Goal: Task Accomplishment & Management: Complete application form

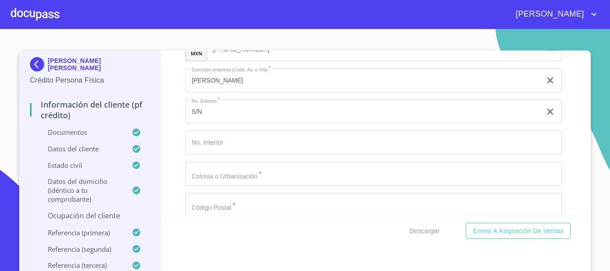
scroll to position [4170, 0]
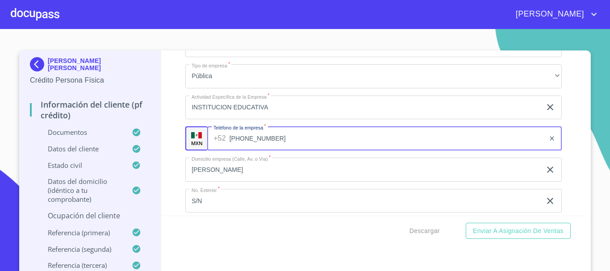
drag, startPoint x: 249, startPoint y: 149, endPoint x: 212, endPoint y: 148, distance: 37.9
click at [212, 148] on div "[PHONE_NUMBER] ​" at bounding box center [384, 138] width 354 height 24
drag, startPoint x: 226, startPoint y: 150, endPoint x: 265, endPoint y: 150, distance: 38.8
click at [265, 150] on input "[PHONE_NUMBER]" at bounding box center [387, 138] width 316 height 24
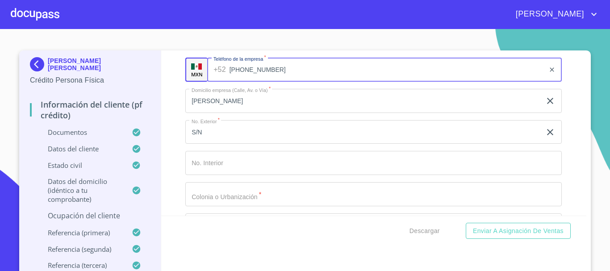
scroll to position [4304, 0]
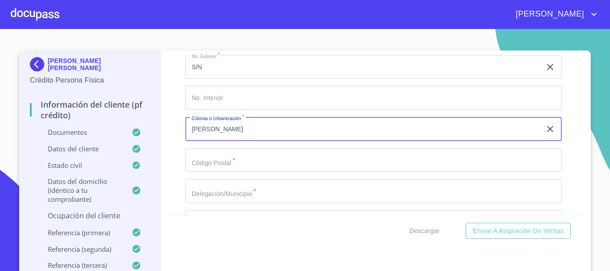
type input "[PERSON_NAME]"
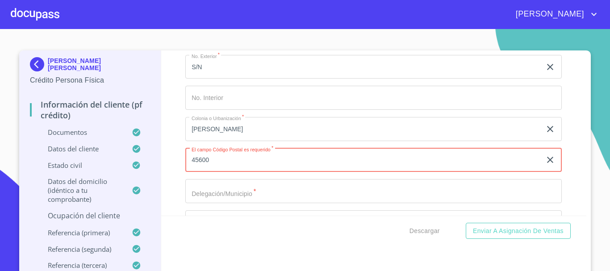
type input "45600"
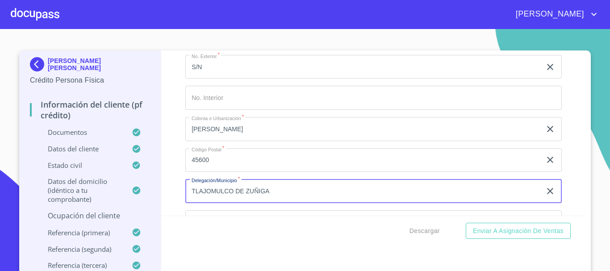
type input "TLAJOMULCO DE ZUÑIGA"
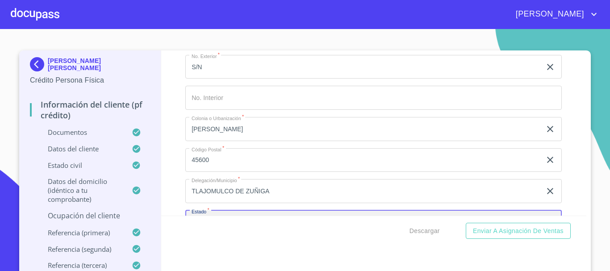
scroll to position [4403, 0]
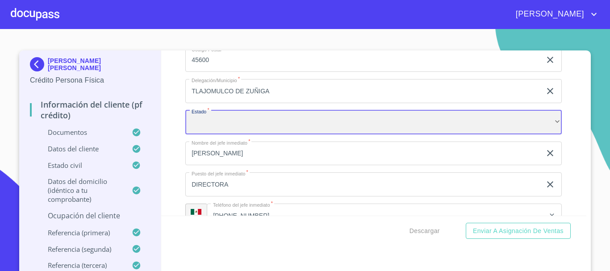
click at [264, 134] on div "​" at bounding box center [373, 122] width 376 height 24
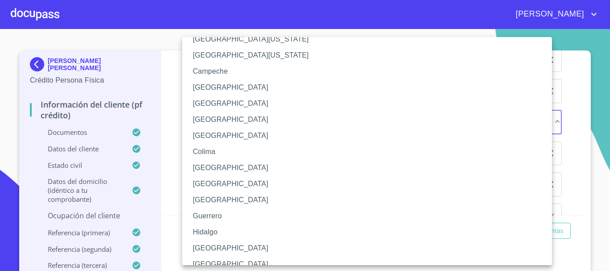
scroll to position [89, 0]
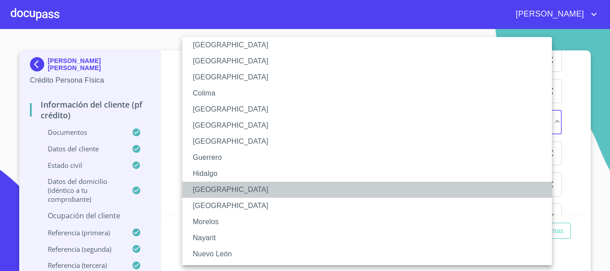
click at [220, 186] on li "[GEOGRAPHIC_DATA]" at bounding box center [370, 190] width 376 height 16
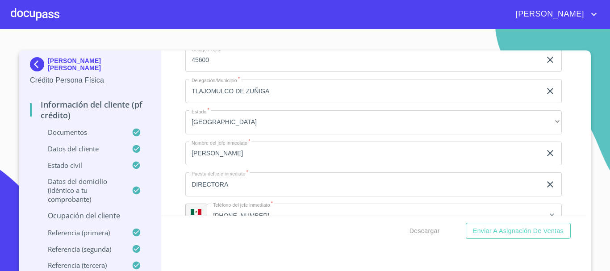
click at [571, 154] on div "Información del cliente (PF crédito) Documentos Documento de identificación   *…" at bounding box center [373, 132] width 425 height 165
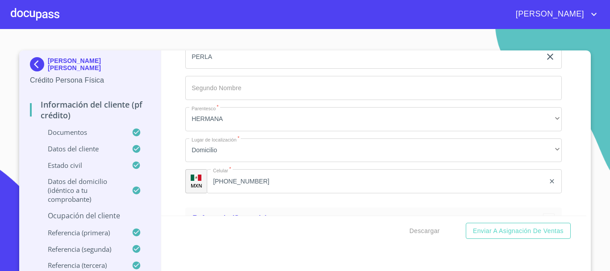
scroll to position [4761, 0]
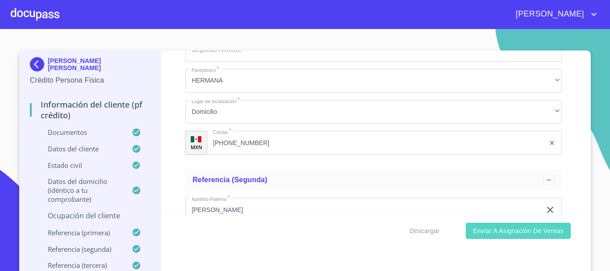
click at [522, 230] on span "Enviar a Asignación de Ventas" at bounding box center [518, 230] width 91 height 11
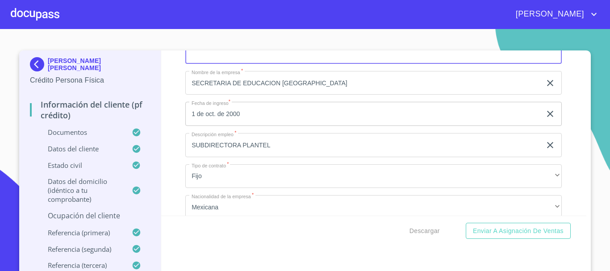
scroll to position [3963, 0]
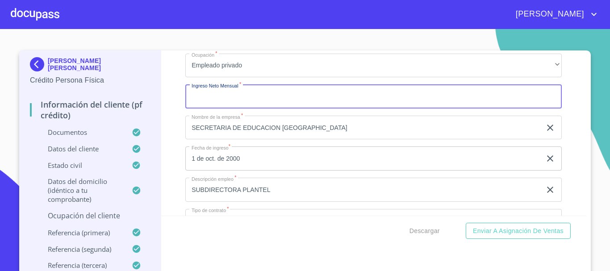
click at [233, 108] on input "Documento de identificación   *" at bounding box center [373, 96] width 376 height 24
type input "50000"
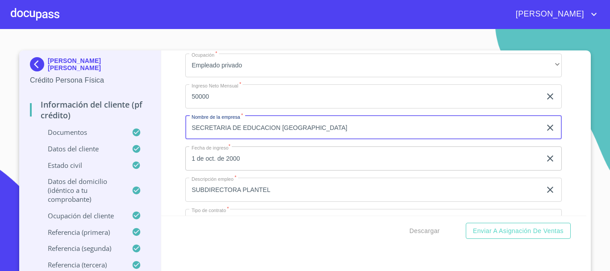
scroll to position [4097, 0]
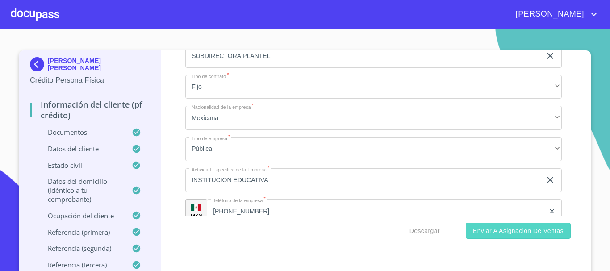
click at [509, 232] on span "Enviar a Asignación de Ventas" at bounding box center [518, 230] width 91 height 11
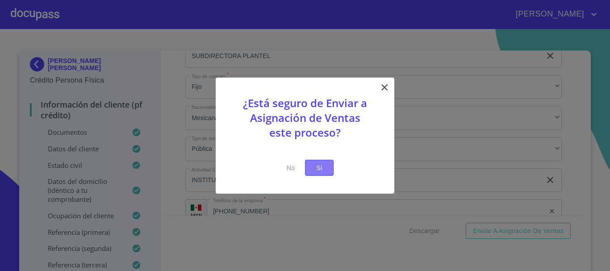
click at [319, 169] on span "Si" at bounding box center [319, 167] width 14 height 11
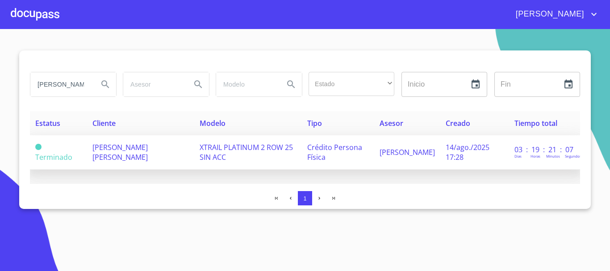
click at [104, 151] on span "[PERSON_NAME] [PERSON_NAME]" at bounding box center [119, 152] width 55 height 20
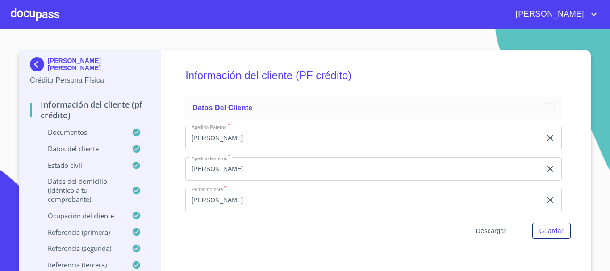
click at [482, 231] on span "Descargar" at bounding box center [491, 230] width 30 height 11
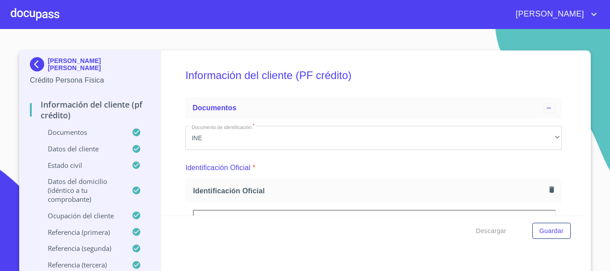
click at [37, 11] on div at bounding box center [35, 14] width 49 height 29
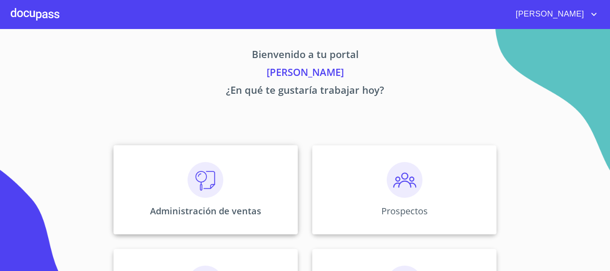
scroll to position [134, 0]
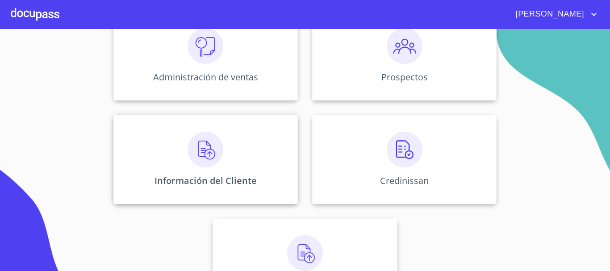
click at [206, 159] on img at bounding box center [205, 150] width 36 height 36
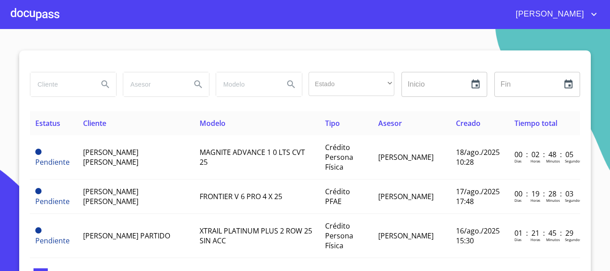
click at [69, 88] on input "search" at bounding box center [60, 84] width 61 height 24
type input "p"
type input "[PERSON_NAME]"
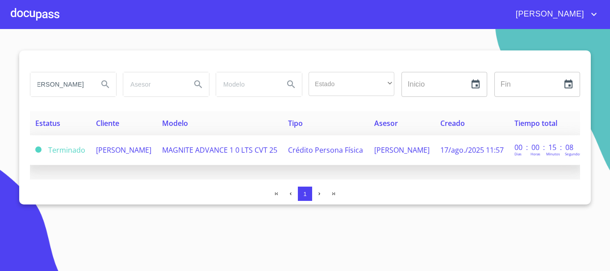
click at [96, 150] on span "[PERSON_NAME]" at bounding box center [123, 150] width 55 height 10
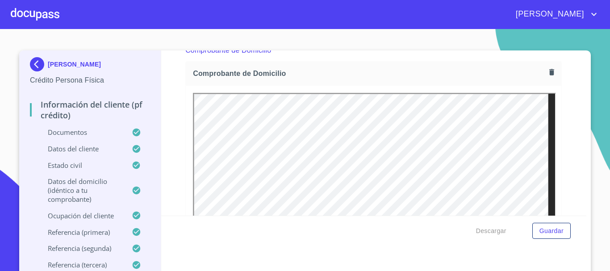
scroll to position [10, 0]
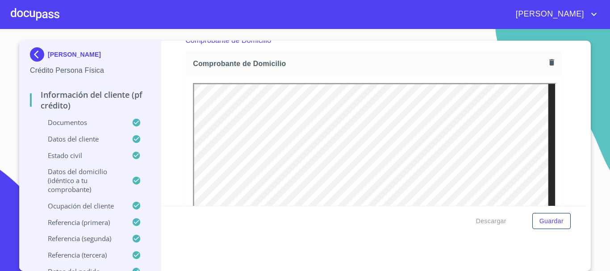
drag, startPoint x: 557, startPoint y: 102, endPoint x: 558, endPoint y: 113, distance: 11.6
click at [558, 113] on div "Información del cliente (PF crédito) Documentos Documento de identificación   *…" at bounding box center [373, 123] width 425 height 165
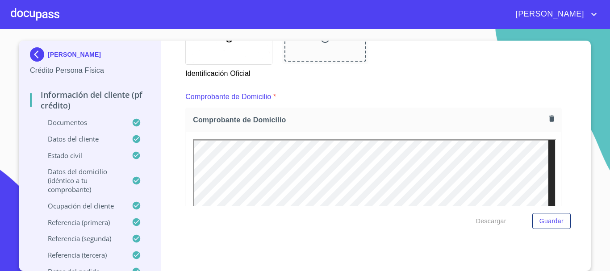
scroll to position [491, 0]
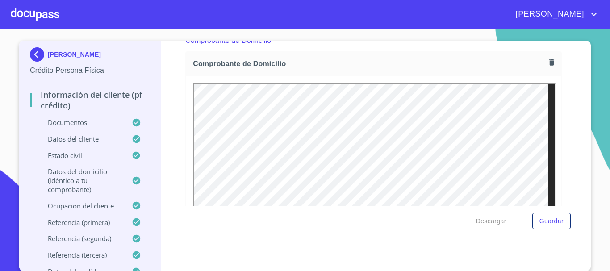
click at [549, 64] on icon "button" at bounding box center [551, 62] width 5 height 6
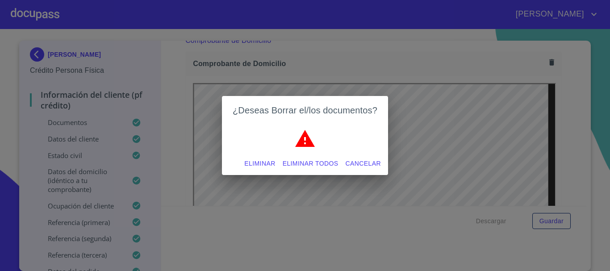
click at [249, 162] on span "Eliminar" at bounding box center [259, 163] width 31 height 11
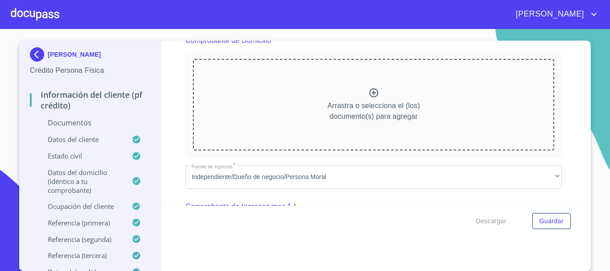
click at [368, 91] on icon at bounding box center [373, 92] width 11 height 11
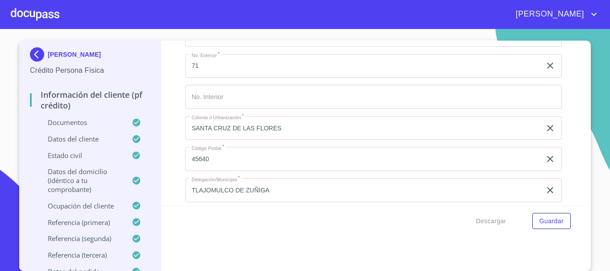
scroll to position [3437, 0]
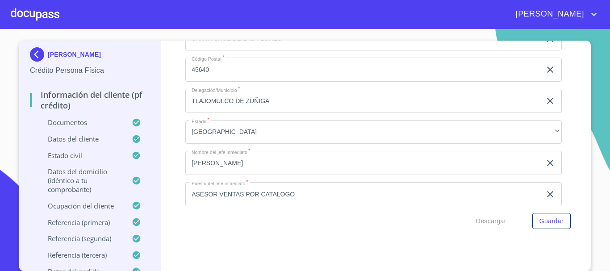
drag, startPoint x: 324, startPoint y: 142, endPoint x: 104, endPoint y: 135, distance: 220.1
click at [104, 135] on div "[PERSON_NAME] Crédito Persona Física Información del cliente (PF crédito) Docum…" at bounding box center [302, 156] width 567 height 230
type input "FRACC [PERSON_NAME]"
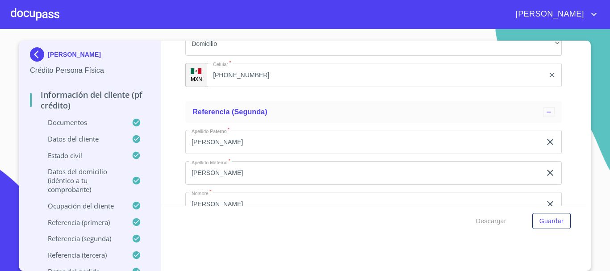
scroll to position [3928, 0]
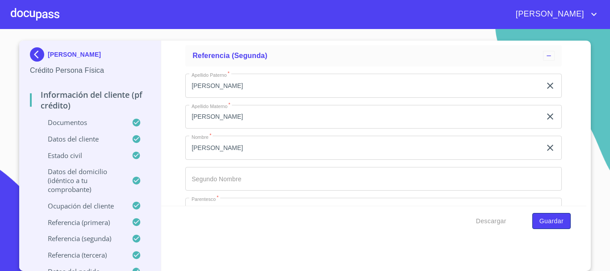
click at [539, 216] on span "Guardar" at bounding box center [551, 221] width 24 height 11
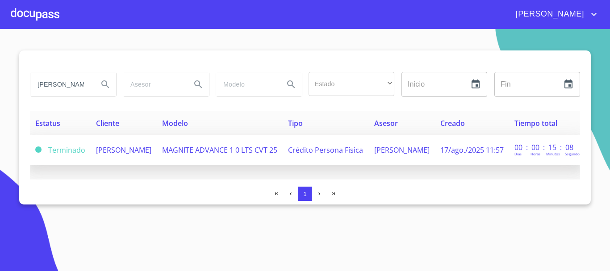
click at [110, 152] on span "[PERSON_NAME]" at bounding box center [123, 150] width 55 height 10
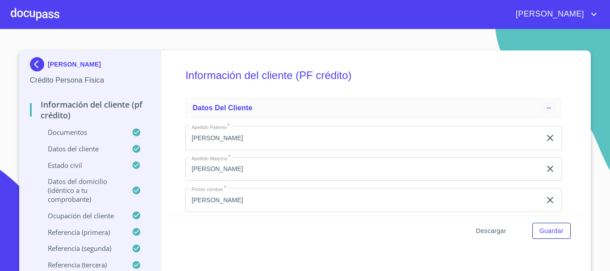
click at [478, 231] on span "Descargar" at bounding box center [491, 230] width 30 height 11
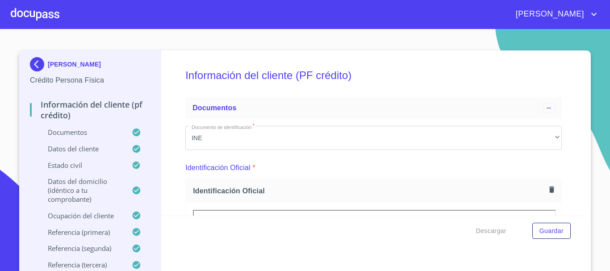
click at [33, 15] on div at bounding box center [35, 14] width 49 height 29
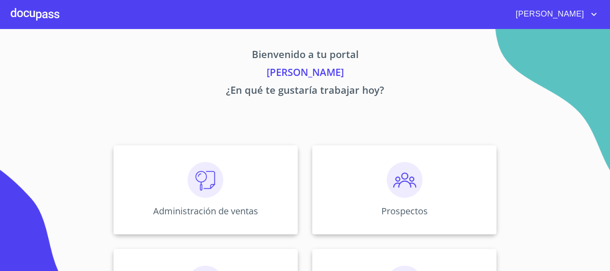
scroll to position [134, 0]
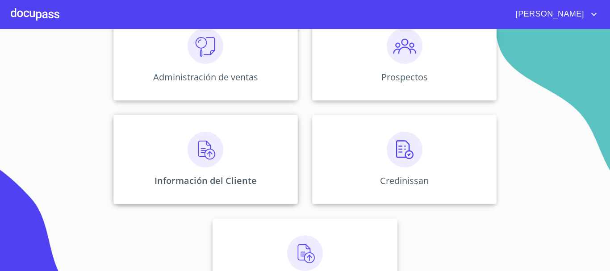
click at [207, 165] on img at bounding box center [205, 150] width 36 height 36
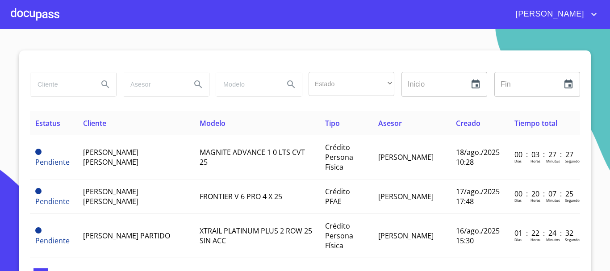
click at [58, 90] on input "search" at bounding box center [60, 84] width 61 height 24
type input "[PERSON_NAME] [PERSON_NAME]"
click at [104, 82] on icon "Search" at bounding box center [105, 84] width 11 height 11
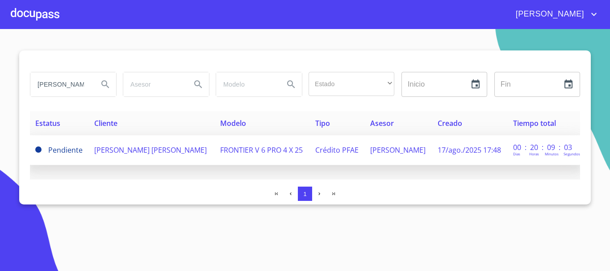
click at [125, 140] on td "[PERSON_NAME] [PERSON_NAME]" at bounding box center [151, 150] width 125 height 30
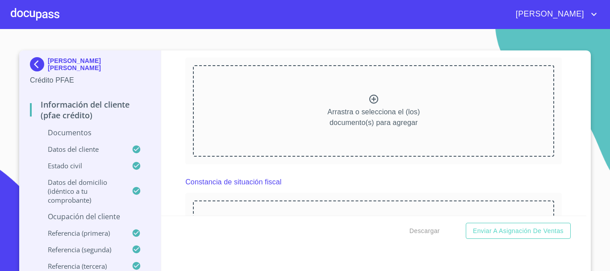
scroll to position [1964, 0]
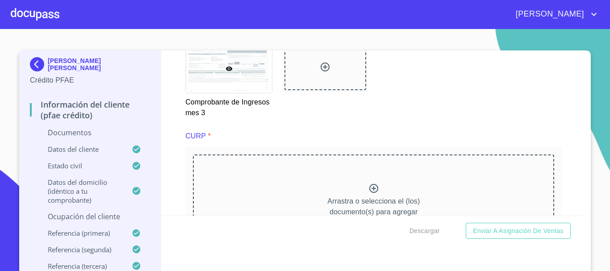
click at [369, 194] on icon at bounding box center [373, 188] width 11 height 11
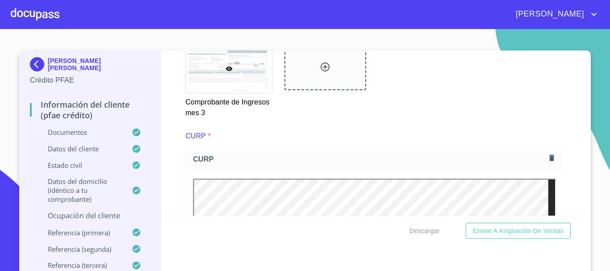
scroll to position [0, 0]
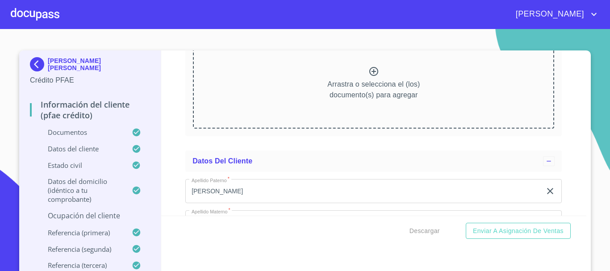
scroll to position [2366, 0]
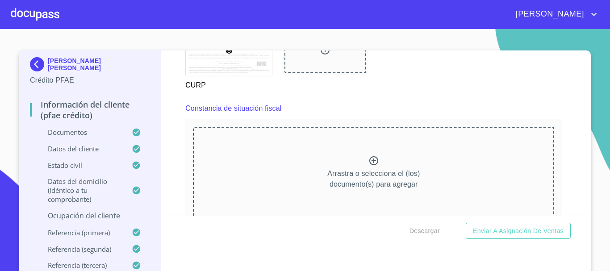
click at [369, 165] on icon at bounding box center [373, 160] width 9 height 9
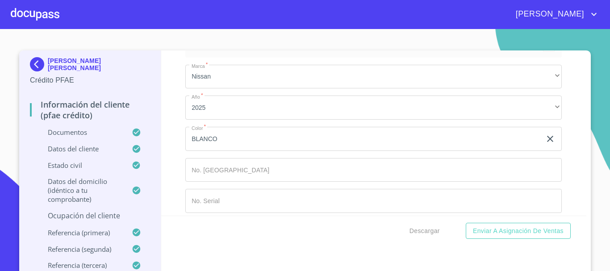
scroll to position [5419, 0]
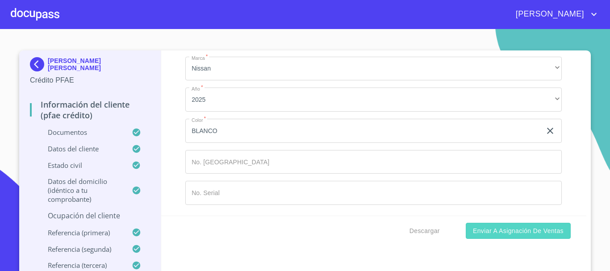
click at [500, 235] on span "Enviar a Asignación de Ventas" at bounding box center [518, 230] width 91 height 11
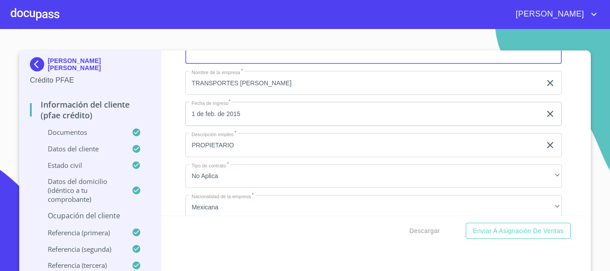
scroll to position [3918, 0]
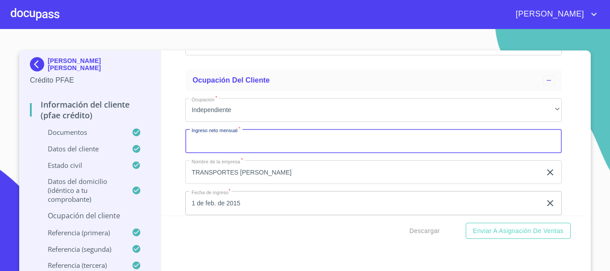
click at [234, 150] on input "Documento de identificación   *" at bounding box center [373, 141] width 376 height 24
type input "1600000"
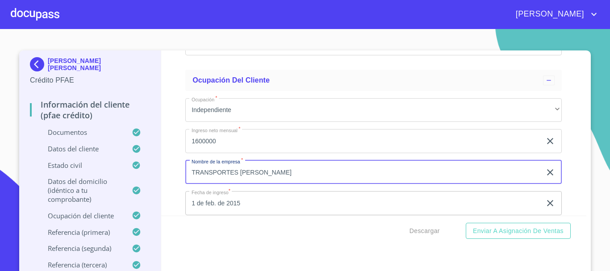
scroll to position [4097, 0]
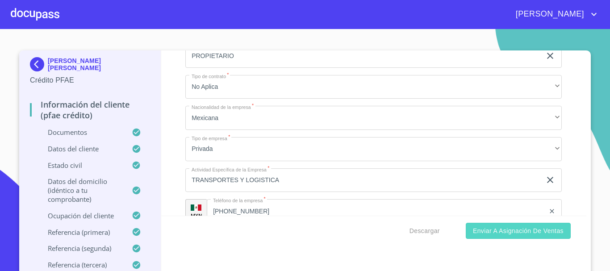
click at [500, 235] on span "Enviar a Asignación de Ventas" at bounding box center [518, 230] width 91 height 11
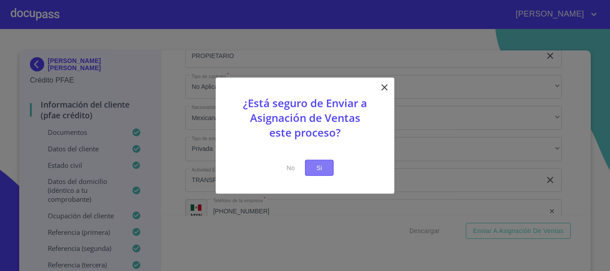
click at [317, 166] on span "Si" at bounding box center [319, 167] width 14 height 11
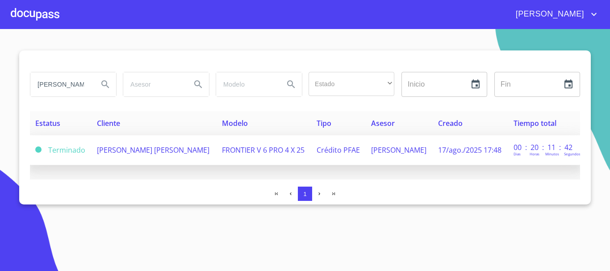
click at [118, 150] on span "[PERSON_NAME] [PERSON_NAME]" at bounding box center [153, 150] width 112 height 10
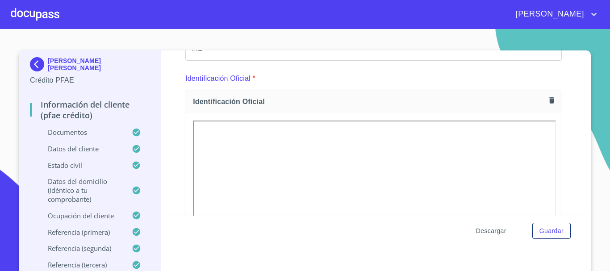
click at [495, 231] on span "Descargar" at bounding box center [491, 230] width 30 height 11
